Goal: Find contact information: Find contact information

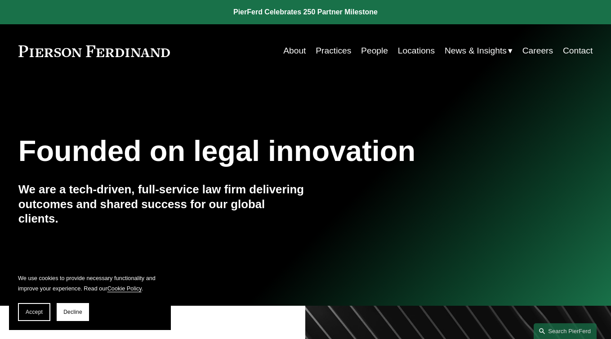
click at [411, 49] on link "Locations" at bounding box center [416, 51] width 37 height 18
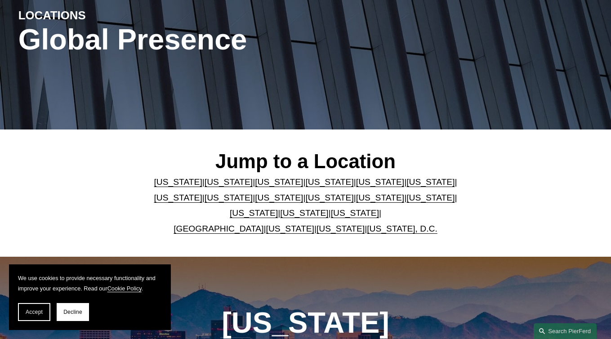
scroll to position [118, 0]
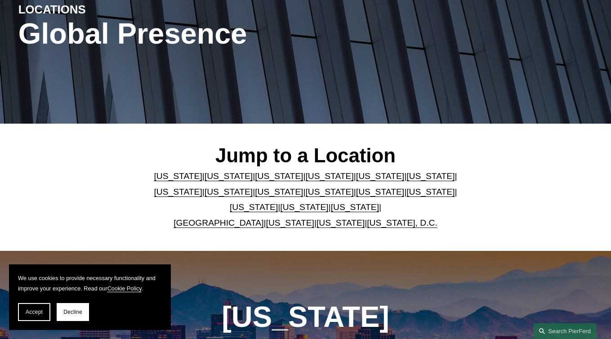
click at [356, 193] on link "[US_STATE]" at bounding box center [380, 191] width 48 height 9
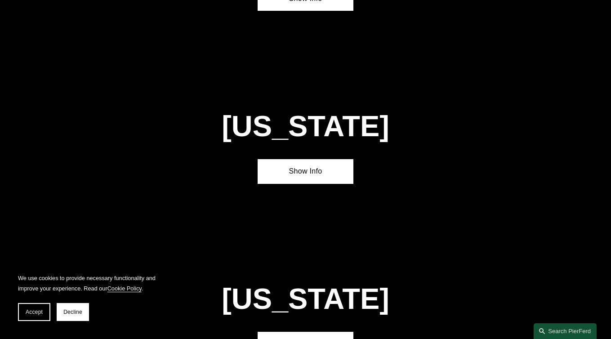
scroll to position [2098, 0]
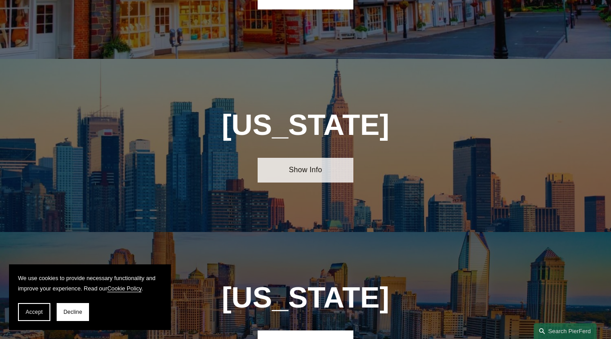
click at [311, 158] on link "Show Info" at bounding box center [306, 170] width 96 height 25
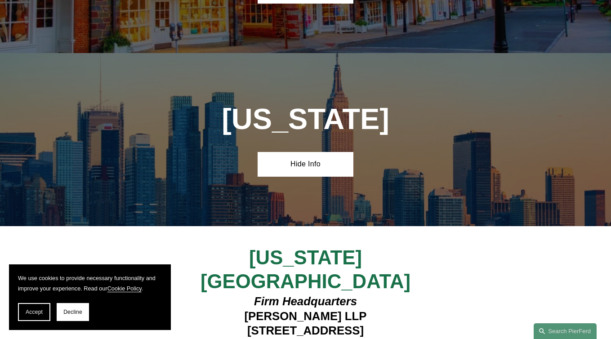
scroll to position [2107, 0]
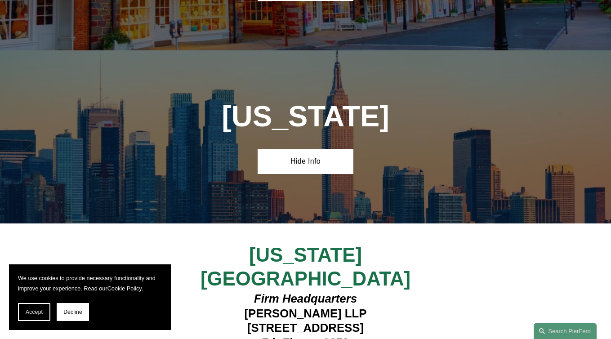
drag, startPoint x: 224, startPoint y: 248, endPoint x: 386, endPoint y: 247, distance: 161.5
click at [386, 291] on h4 "Firm Headquarters Pierson Ferdinand LLP 1270 Avenue of the Americas 7th Floor—1…" at bounding box center [305, 328] width 239 height 74
copy h4 "1270 Avenue of the Americas"
